Goal: Find specific page/section: Find specific page/section

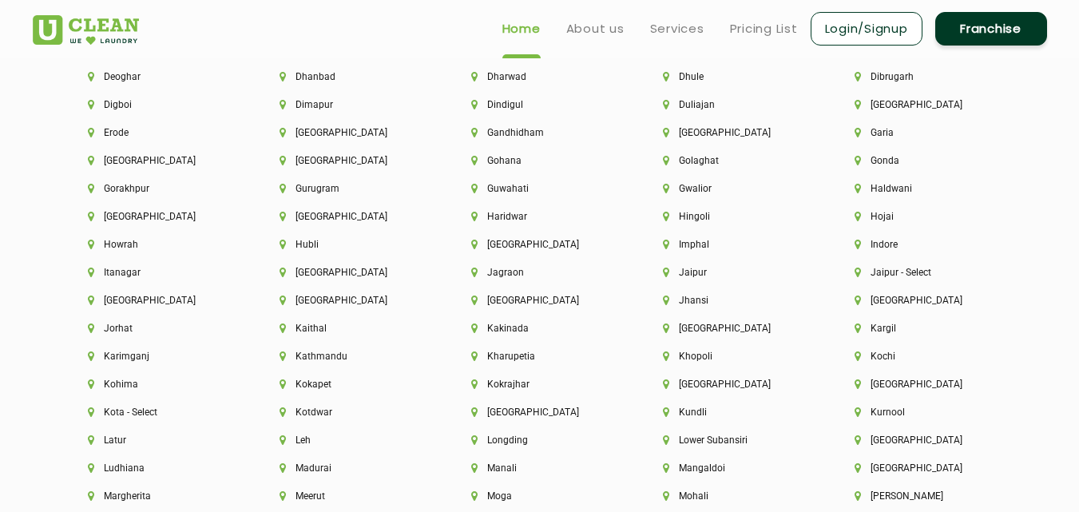
scroll to position [3682, 0]
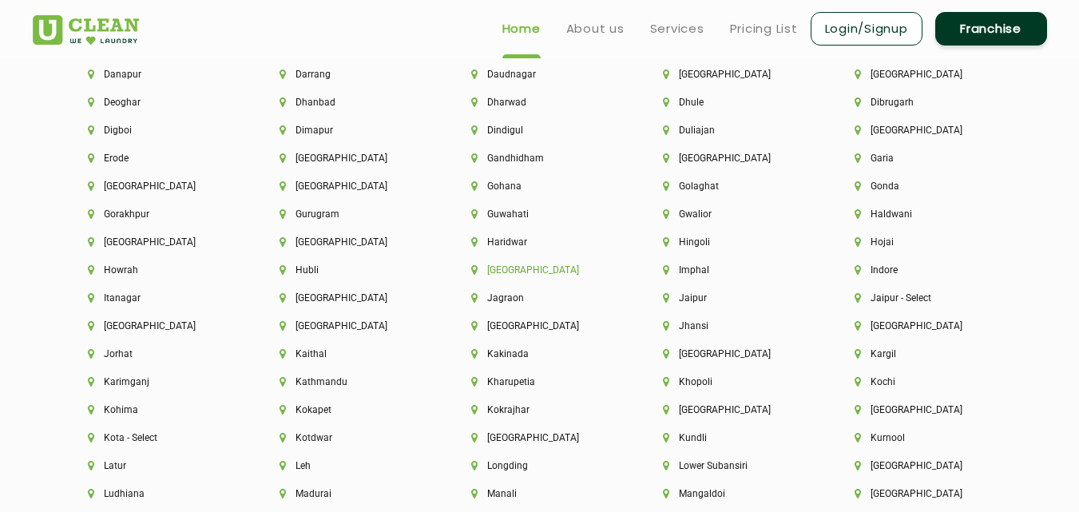
click at [508, 272] on li "[GEOGRAPHIC_DATA]" at bounding box center [539, 269] width 137 height 11
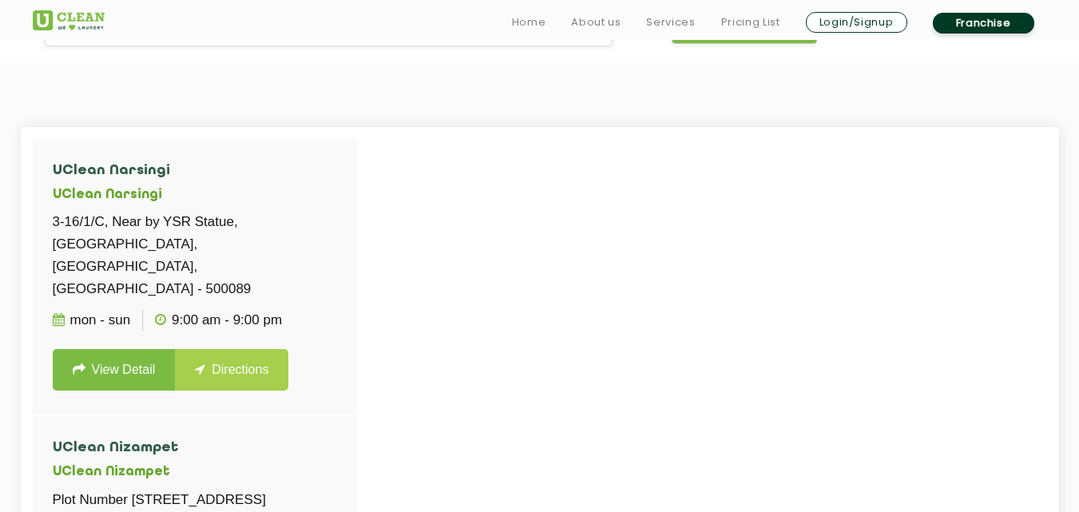
scroll to position [380, 0]
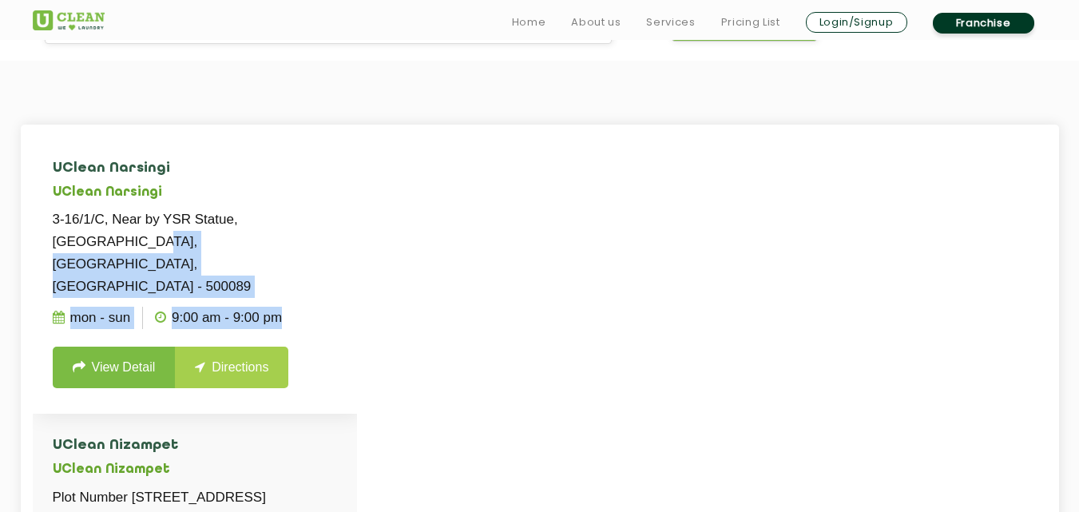
drag, startPoint x: 354, startPoint y: 220, endPoint x: 348, endPoint y: 259, distance: 39.5
click at [348, 259] on li "UClean Narsingi UClean Narsingi 3-16/1/C, Near by YSR Statue, Beside Nirmala Ho…" at bounding box center [195, 275] width 324 height 277
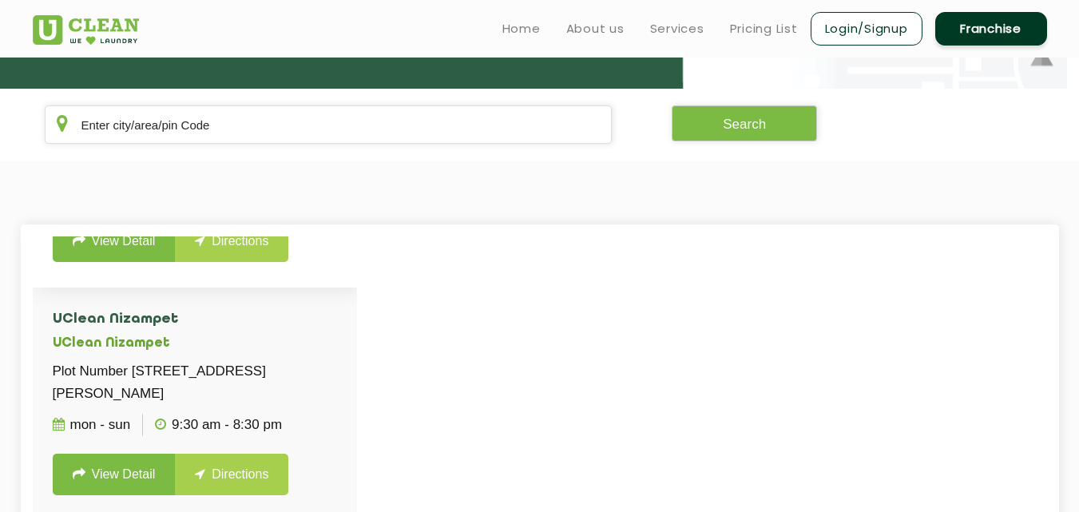
scroll to position [192, 0]
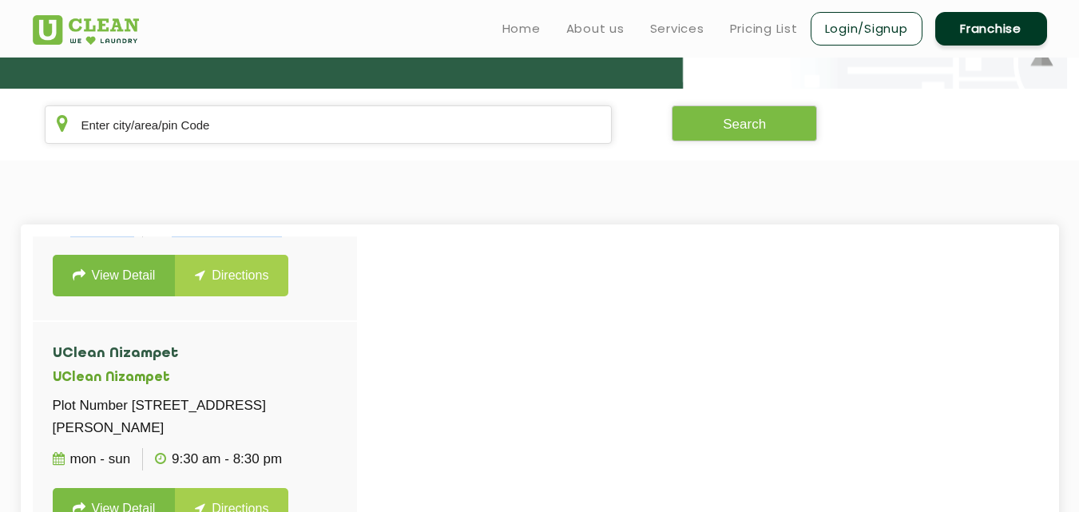
drag, startPoint x: 348, startPoint y: 259, endPoint x: 383, endPoint y: 351, distance: 99.1
click at [383, 351] on div "UClean Narsingi UClean Narsingi 3-16/1/C, Near by YSR Statue, Beside Nirmala Ho…" at bounding box center [540, 492] width 1038 height 536
drag, startPoint x: 356, startPoint y: 381, endPoint x: 339, endPoint y: 267, distance: 115.6
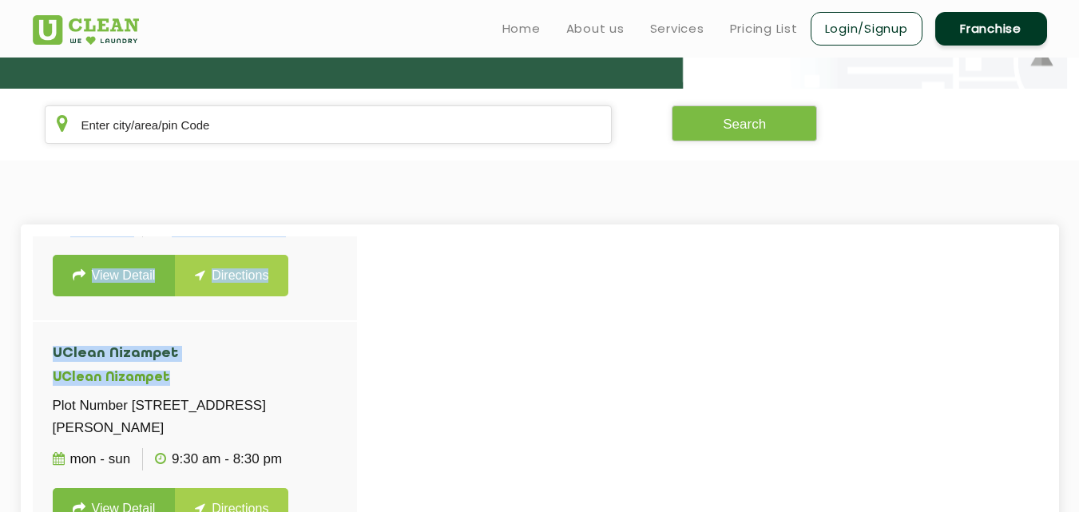
drag, startPoint x: 339, startPoint y: 267, endPoint x: 355, endPoint y: 348, distance: 83.0
click at [355, 348] on div "UClean Narsingi UClean Narsingi 3-16/1/C, Near by YSR Statue, Beside Nirmala Ho…" at bounding box center [195, 491] width 324 height 511
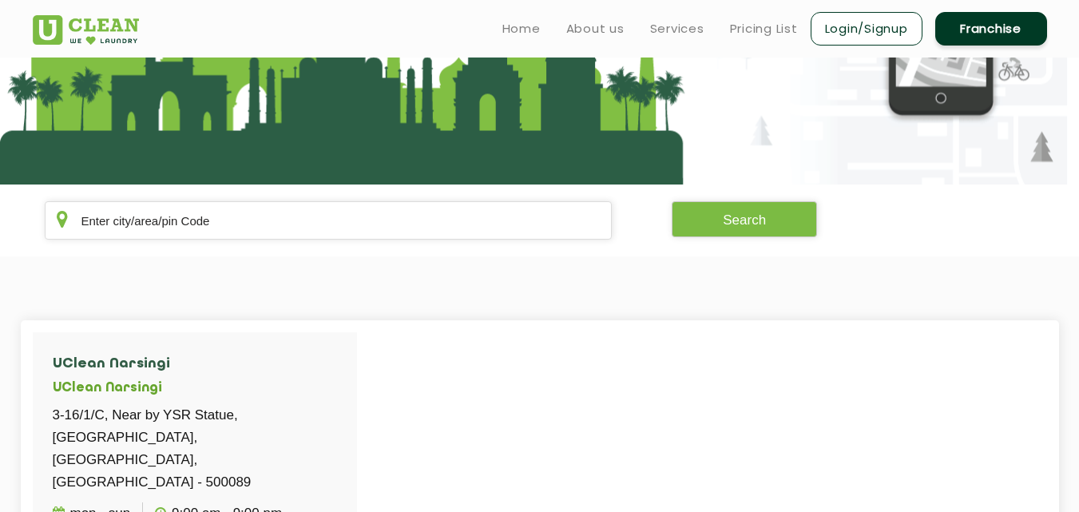
scroll to position [0, 0]
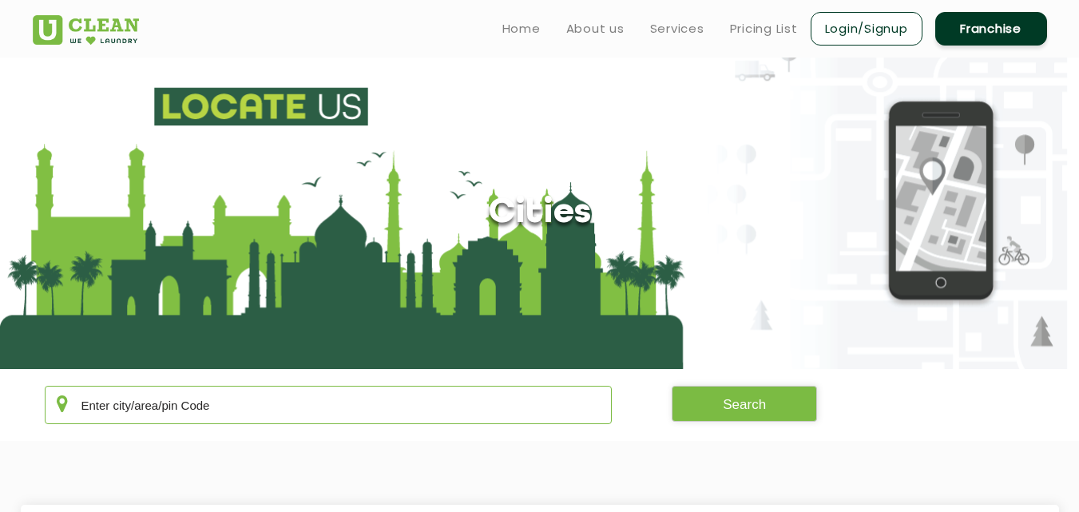
click at [142, 412] on input "text" at bounding box center [329, 405] width 568 height 38
type input "Ban"
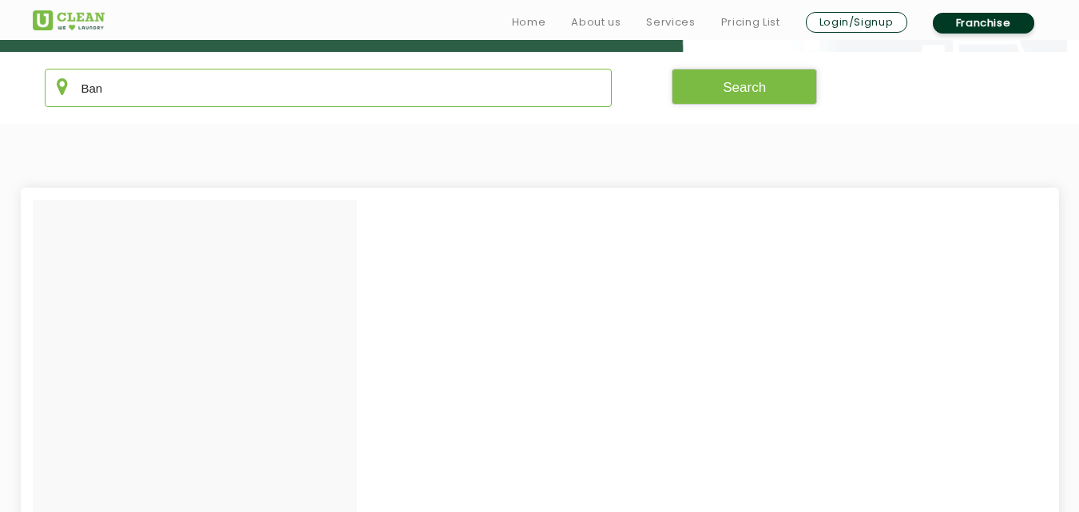
scroll to position [116, 0]
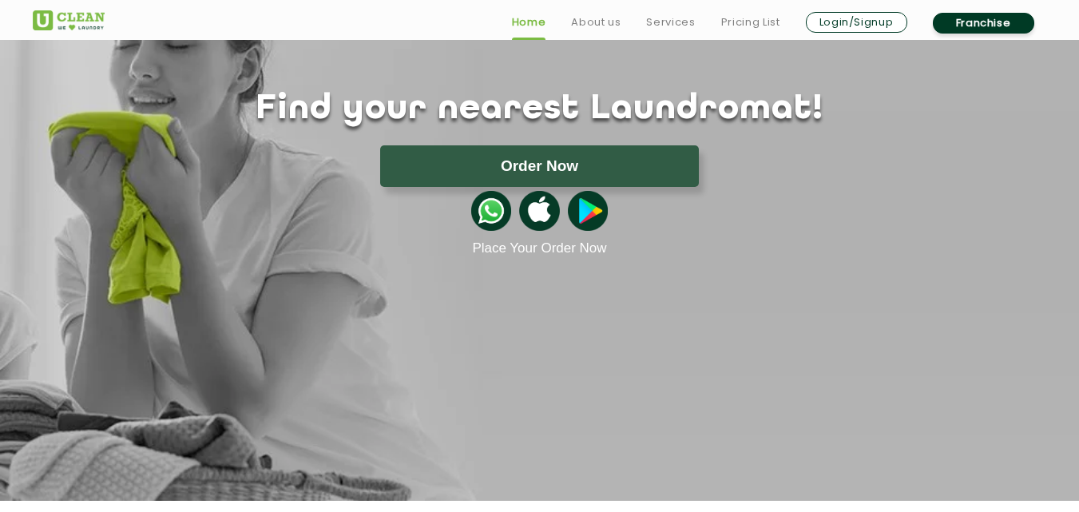
scroll to position [2659, 0]
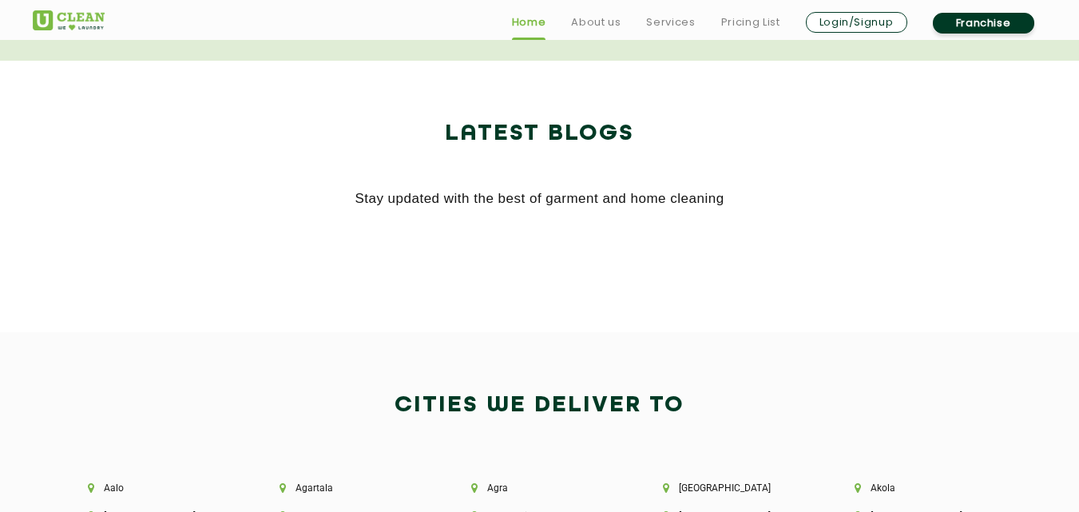
scroll to position [3278, 0]
